Goal: Transaction & Acquisition: Book appointment/travel/reservation

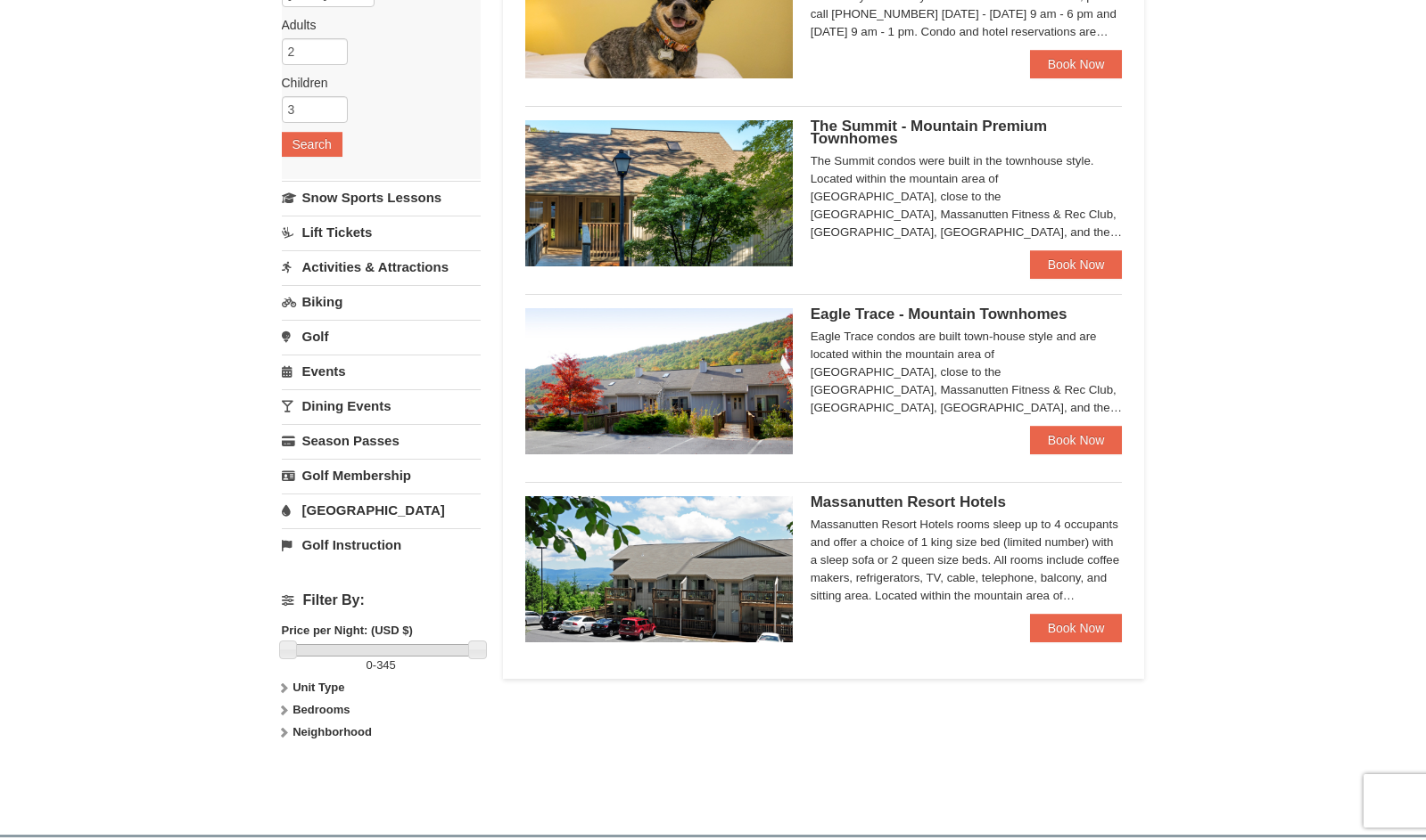
scroll to position [268, 0]
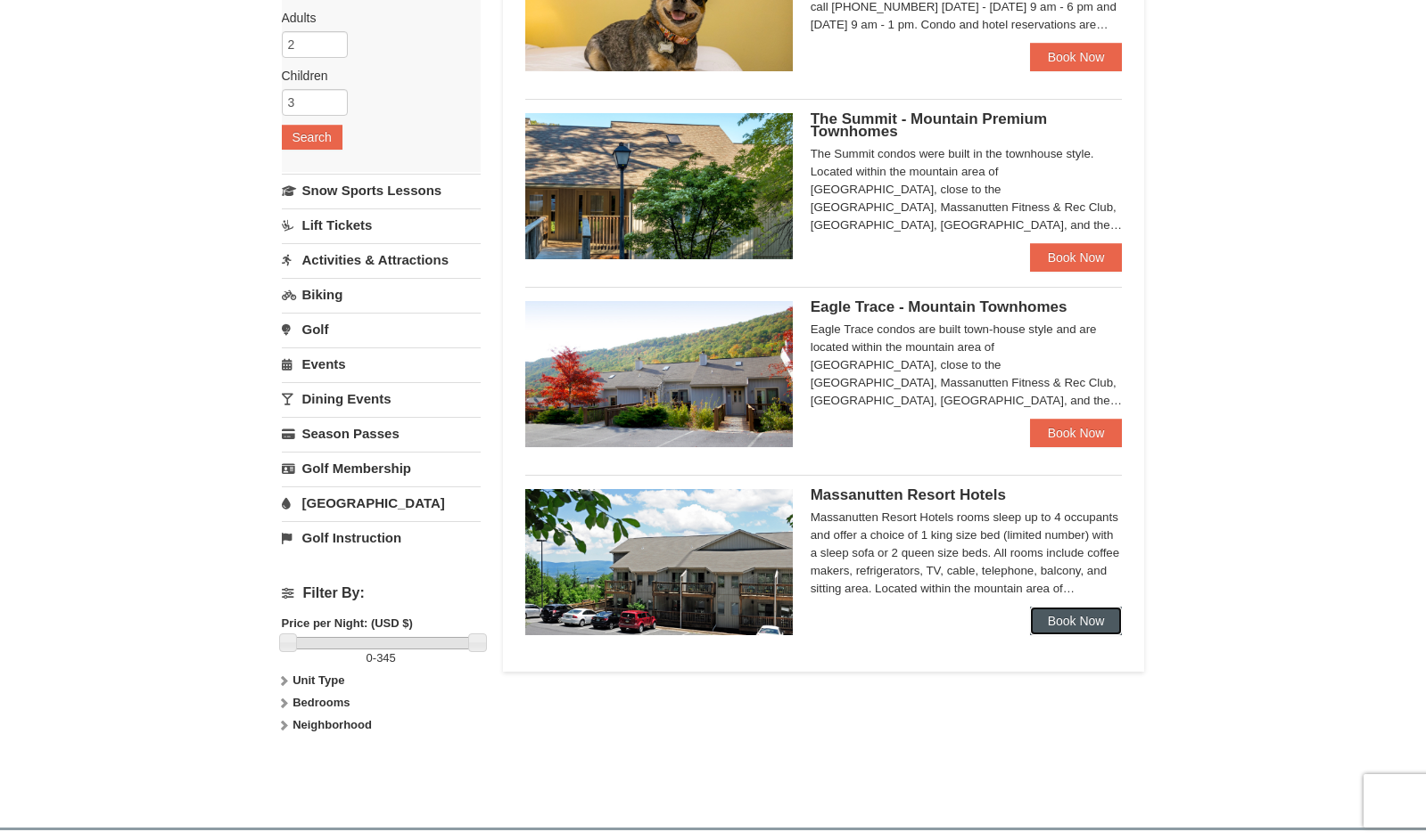
click at [1060, 617] on link "Book Now" at bounding box center [1076, 620] width 92 height 29
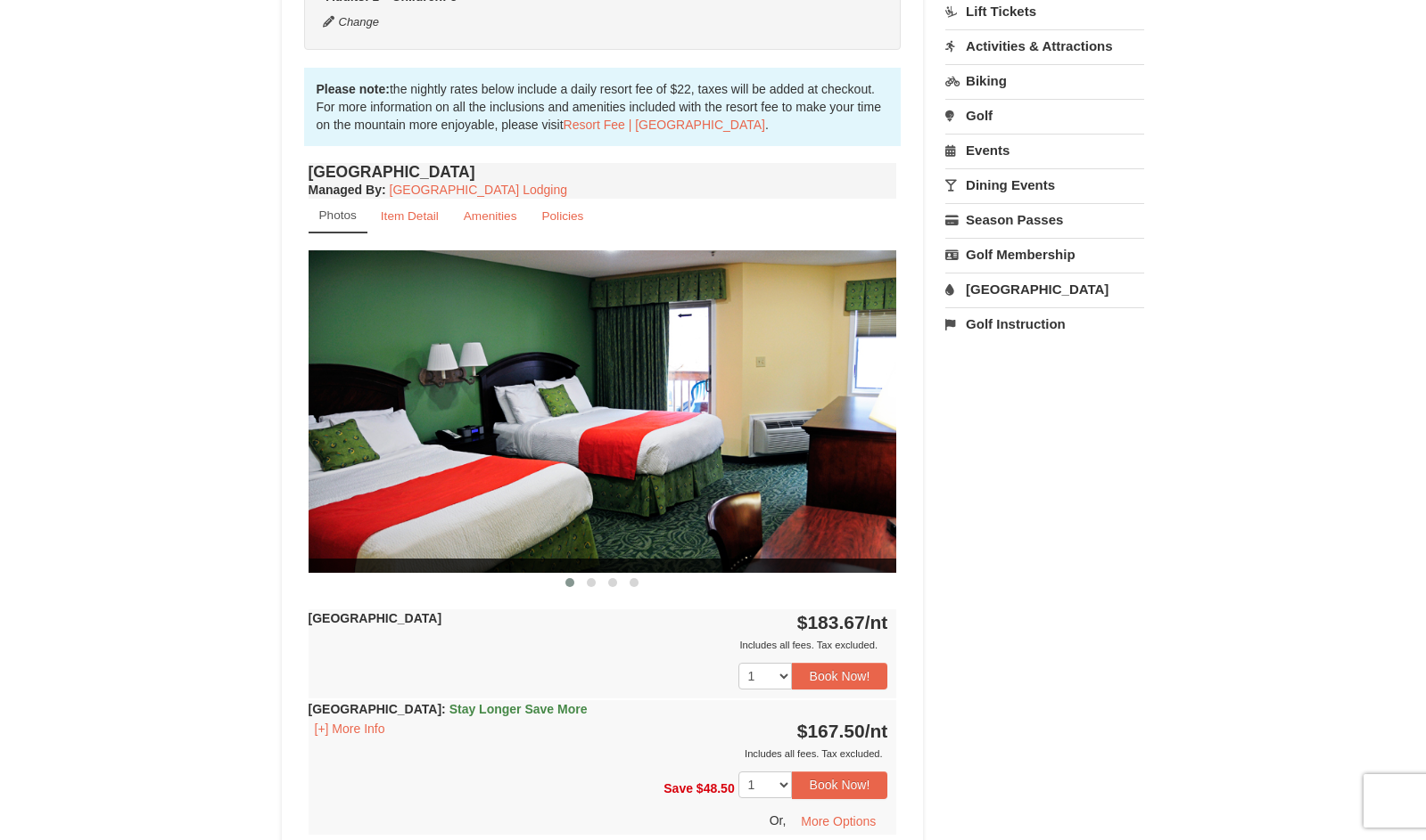
scroll to position [534, 0]
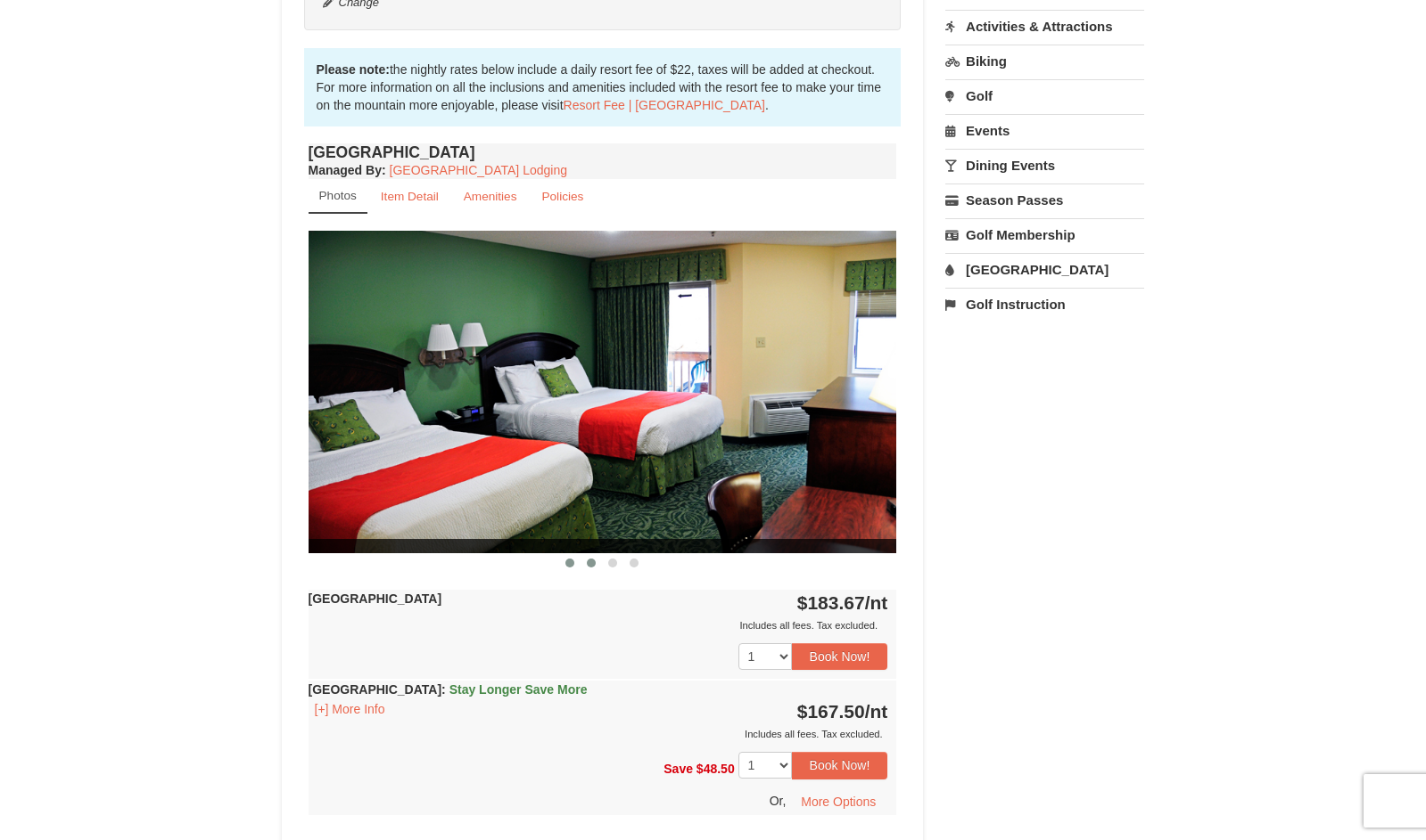
click at [586, 558] on button at bounding box center [590, 562] width 21 height 18
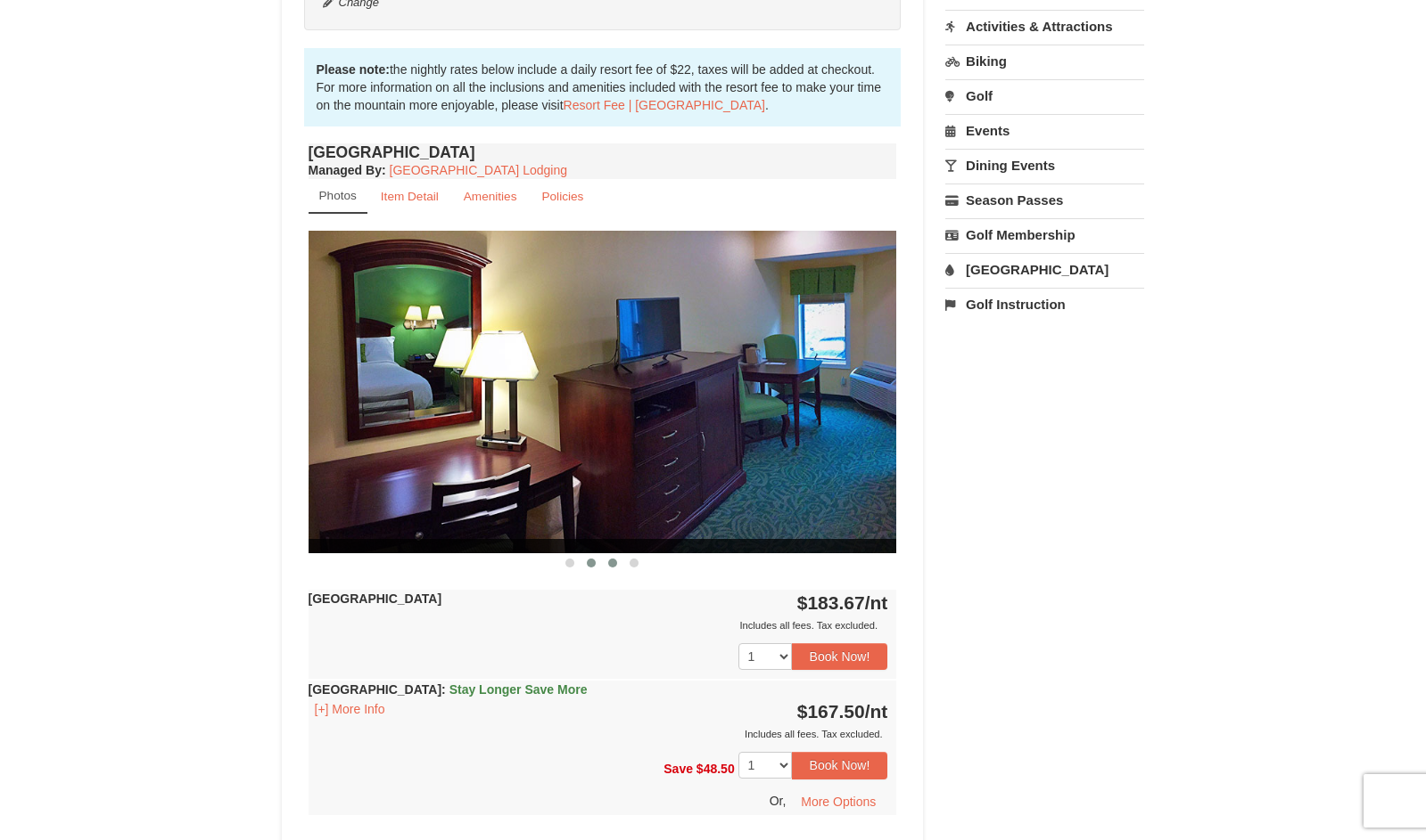
click at [610, 562] on span at bounding box center [612, 563] width 9 height 9
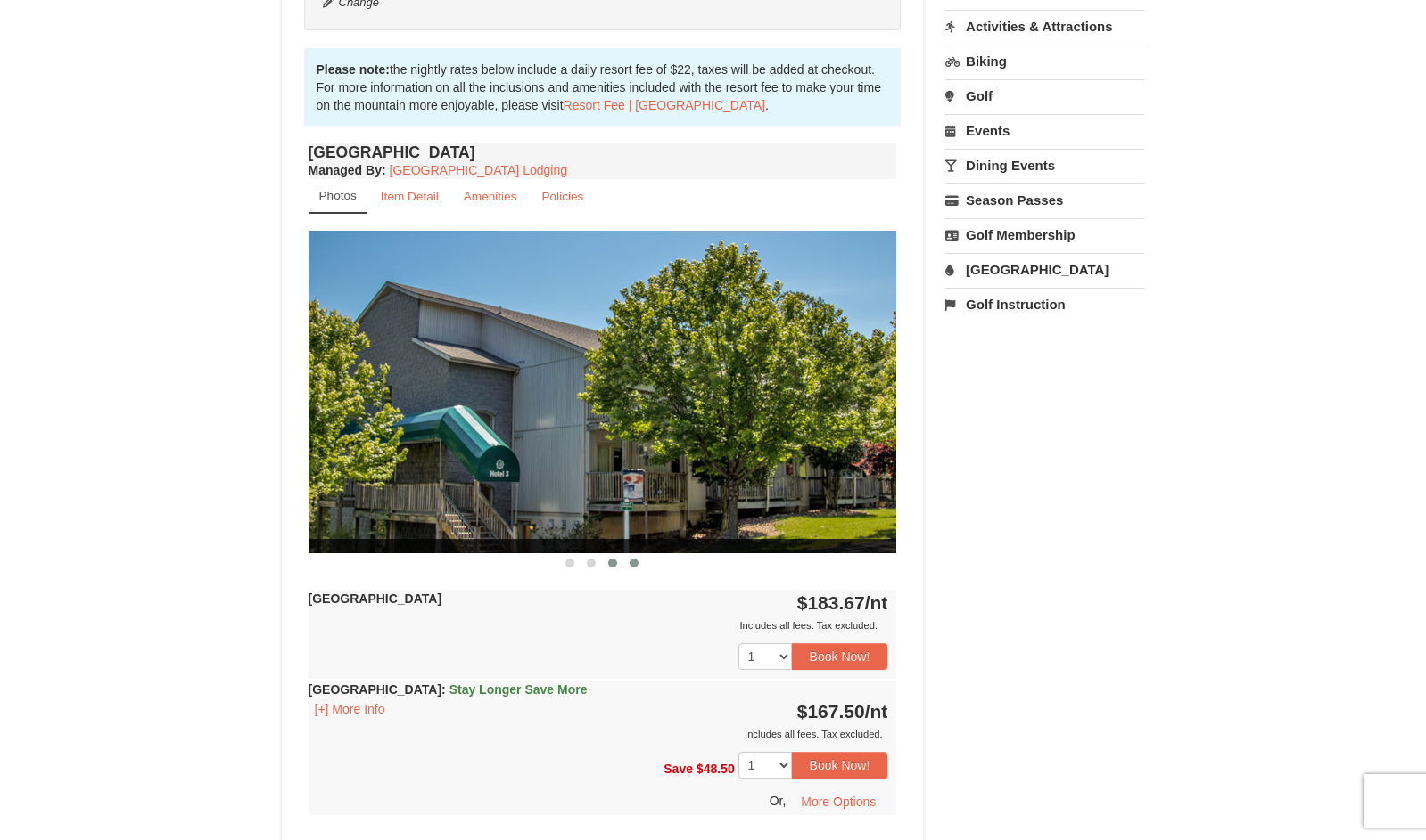
click at [631, 562] on span at bounding box center [634, 563] width 9 height 9
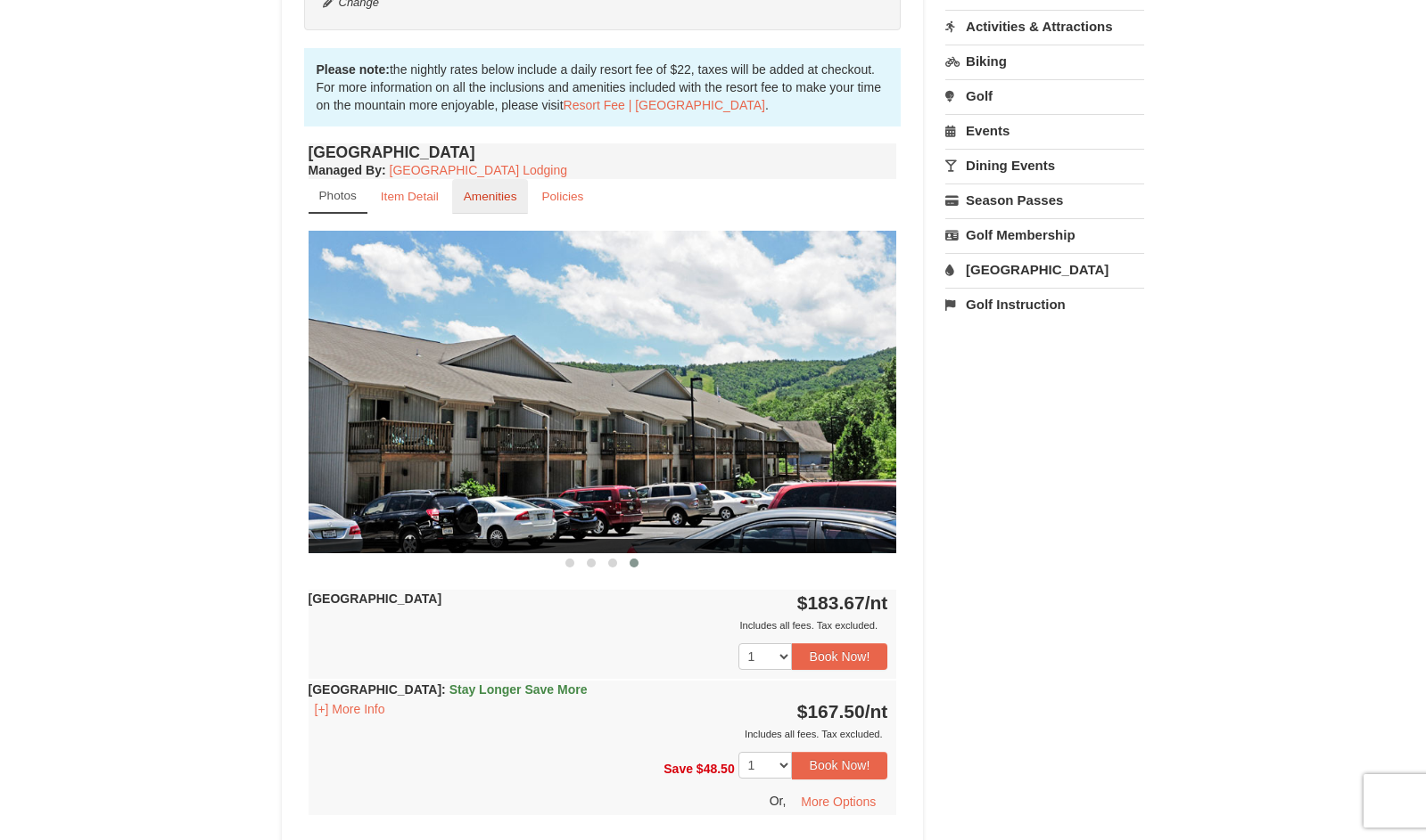
click at [478, 200] on small "Amenities" at bounding box center [490, 197] width 54 height 13
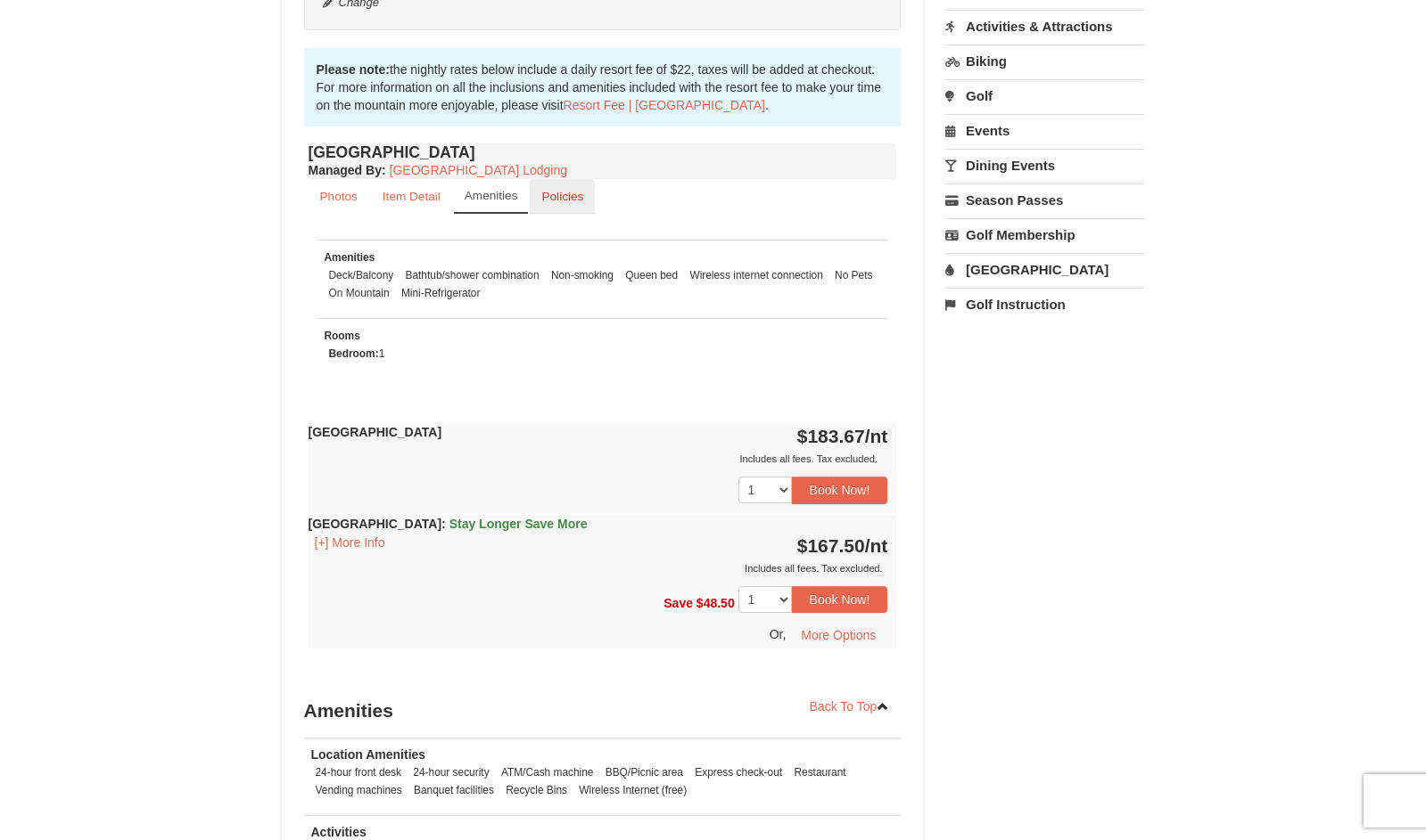
click at [544, 202] on small "Policies" at bounding box center [562, 197] width 42 height 13
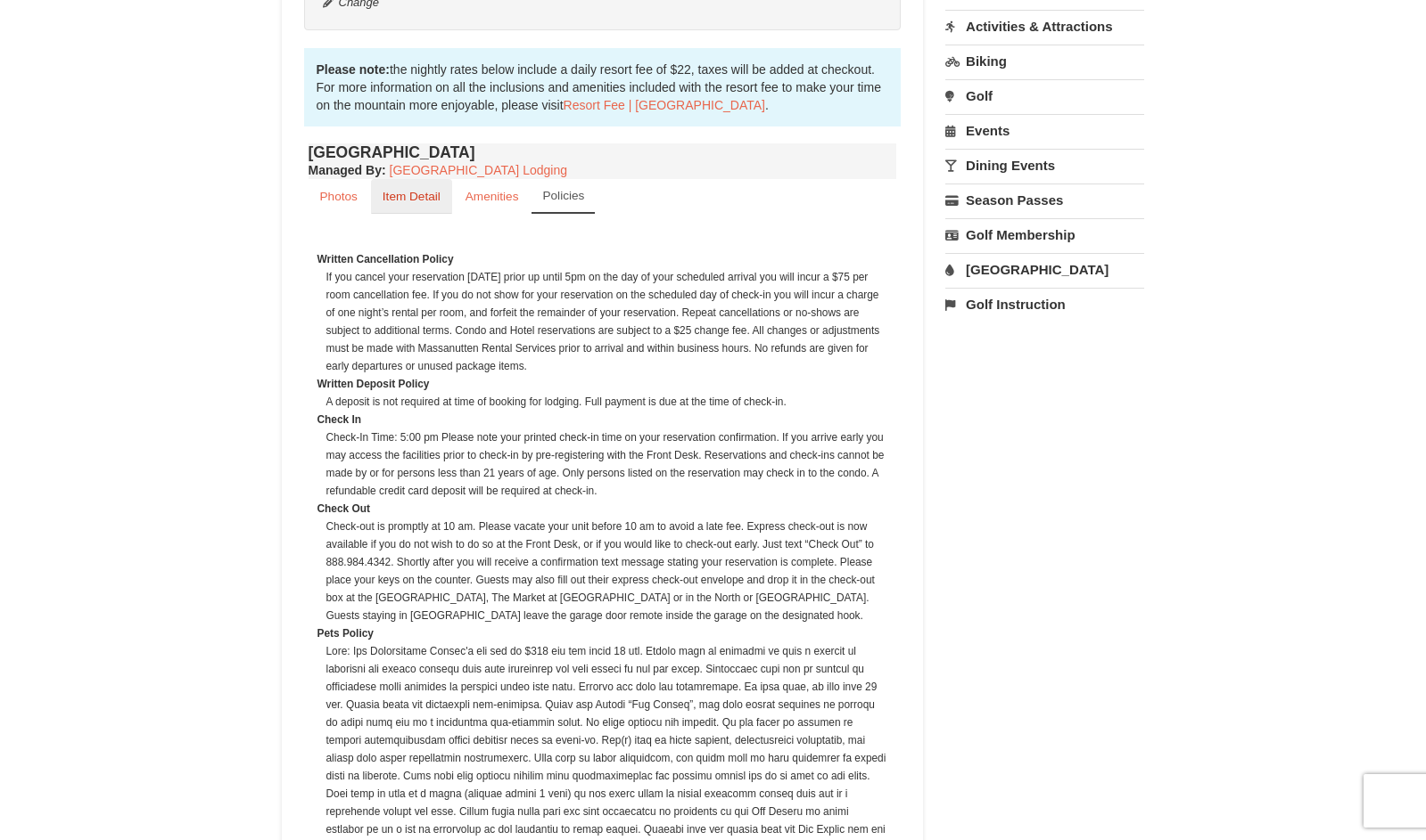
click at [413, 201] on small "Item Detail" at bounding box center [411, 197] width 58 height 13
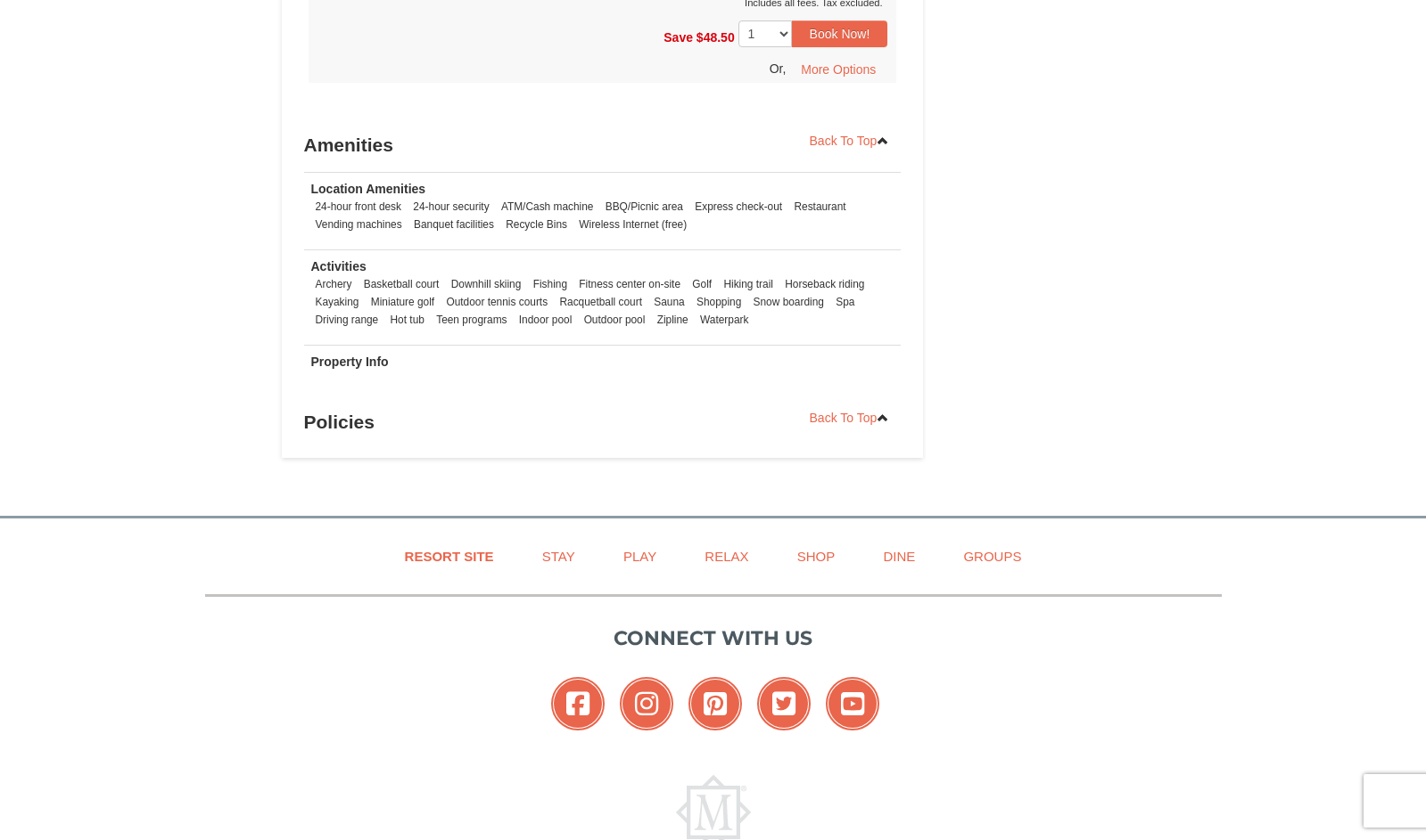
scroll to position [1012, 0]
